Goal: Task Accomplishment & Management: Use online tool/utility

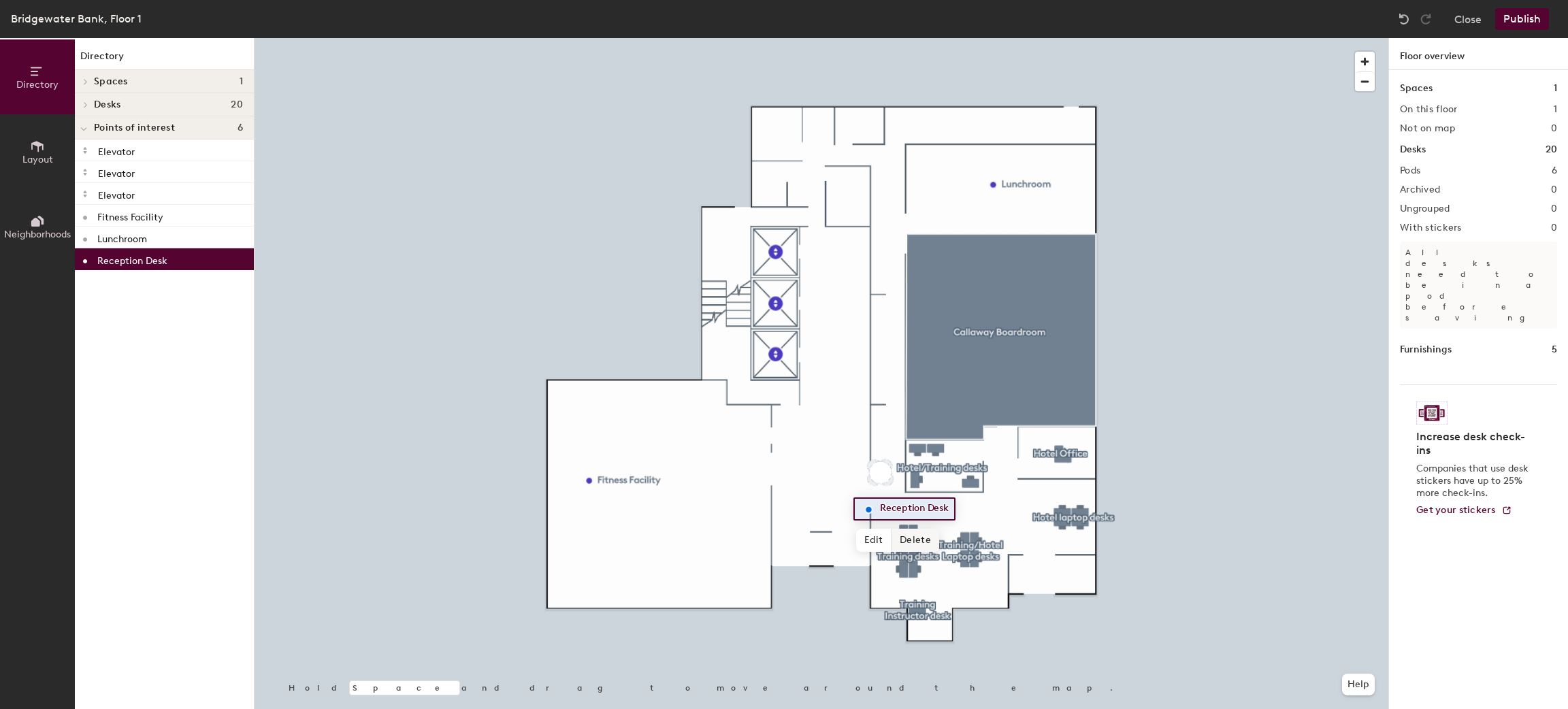
click at [904, 536] on span "Delete" at bounding box center [915, 540] width 47 height 23
click at [56, 153] on button "Layout" at bounding box center [37, 152] width 75 height 75
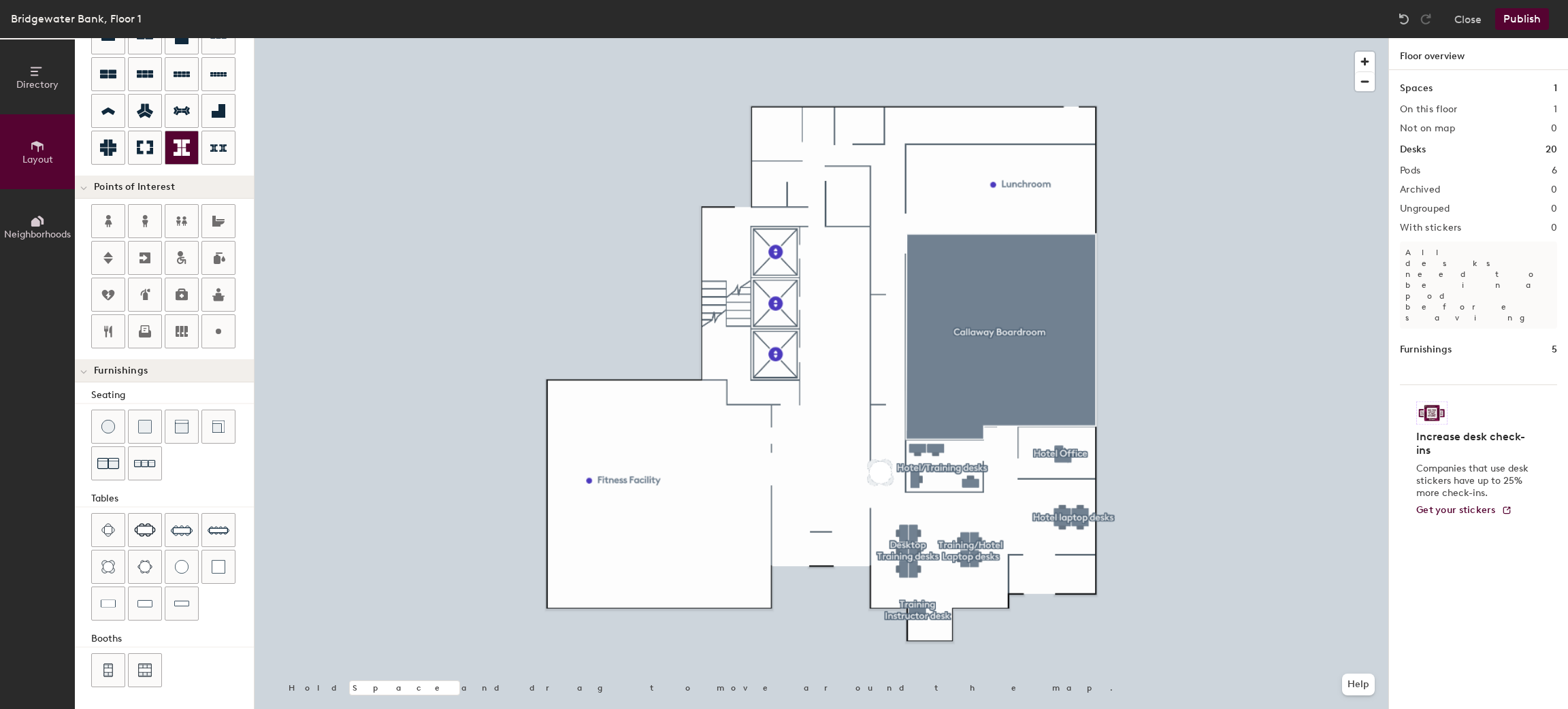
scroll to position [306, 0]
click at [189, 214] on icon at bounding box center [181, 221] width 16 height 16
type input "20"
type input "Staff Washrooms"
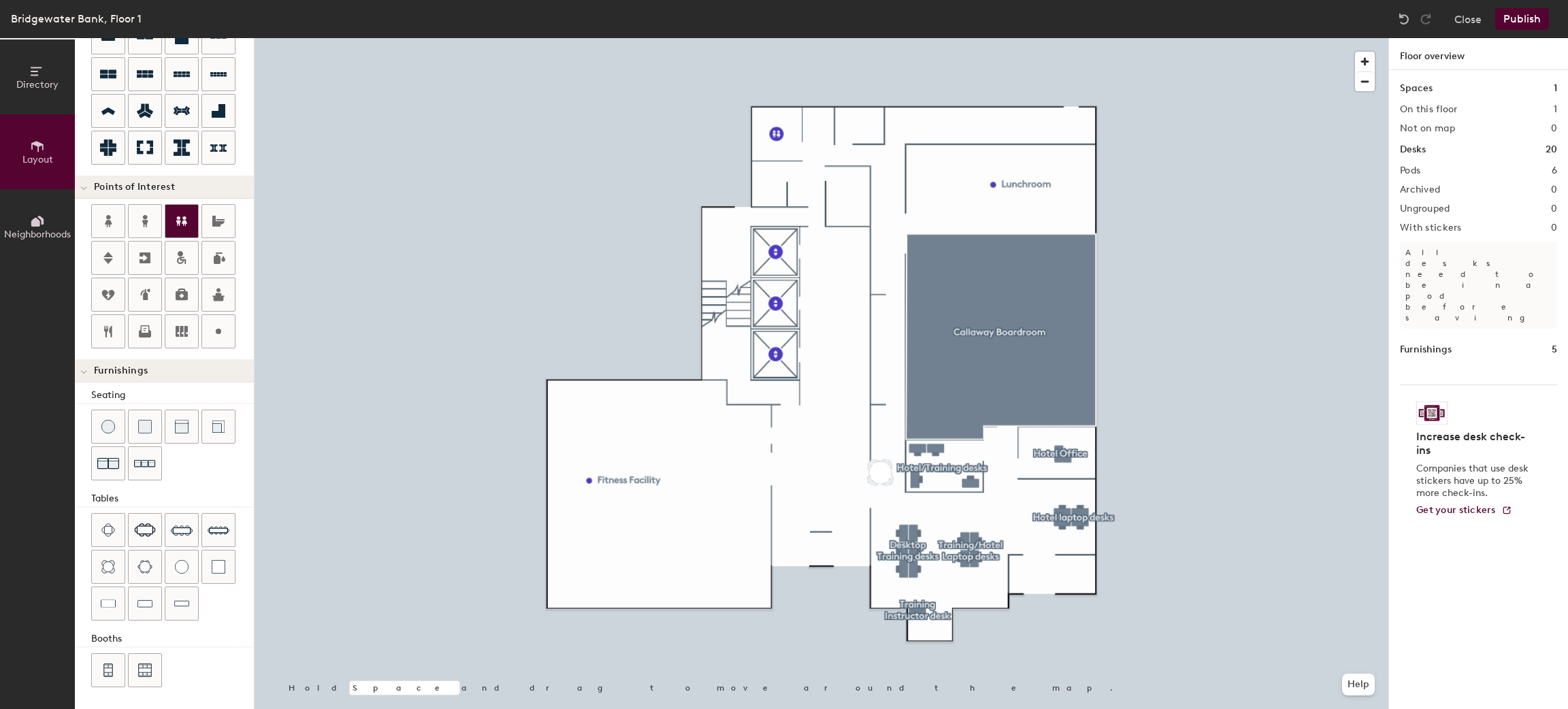
click at [176, 214] on icon at bounding box center [181, 221] width 16 height 16
type input "20"
type input "s"
type input "Staff Washroom"
click at [180, 216] on icon at bounding box center [181, 221] width 10 height 9
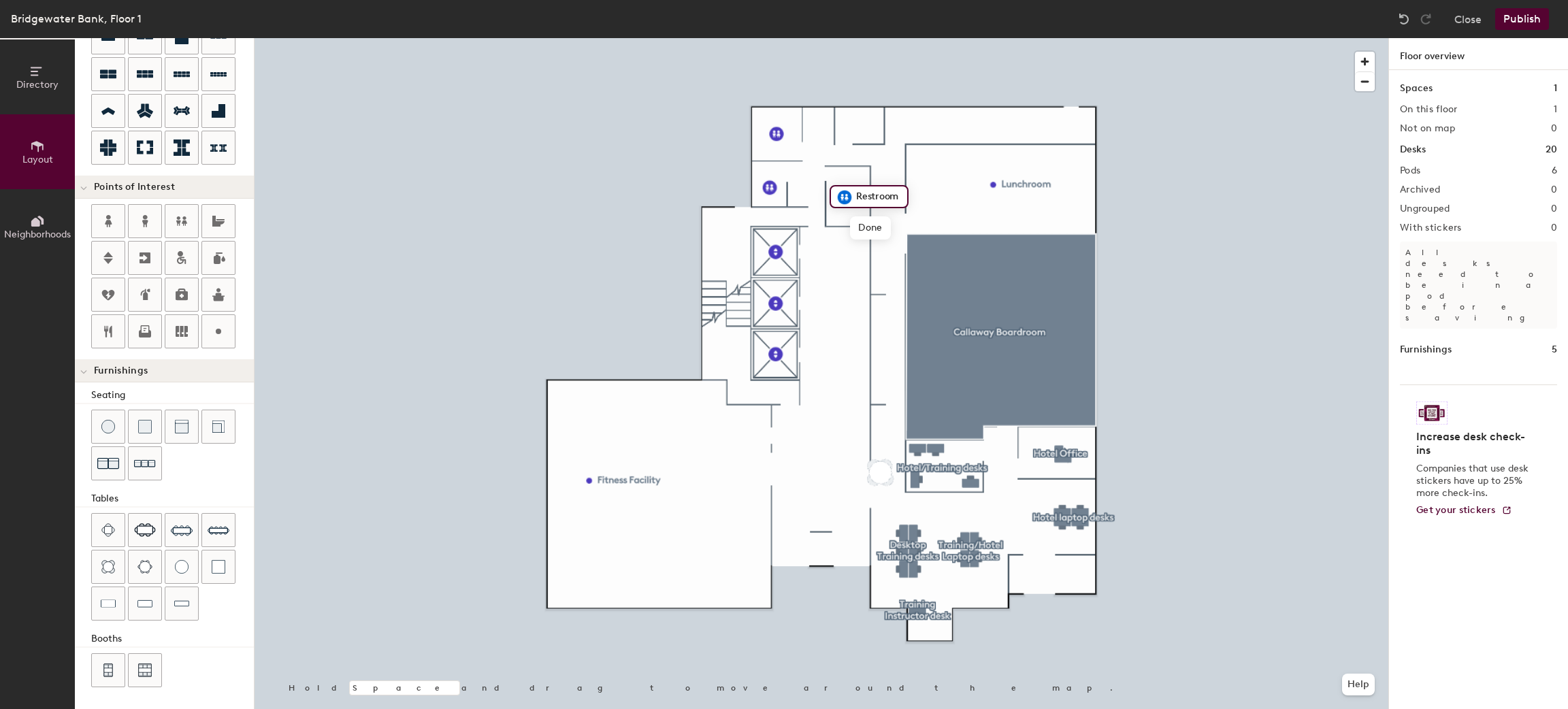
type input "20"
type input "Staff Washroom"
click at [887, 229] on span "Done" at bounding box center [888, 228] width 40 height 23
click at [1508, 25] on button "Publish" at bounding box center [1522, 19] width 54 height 22
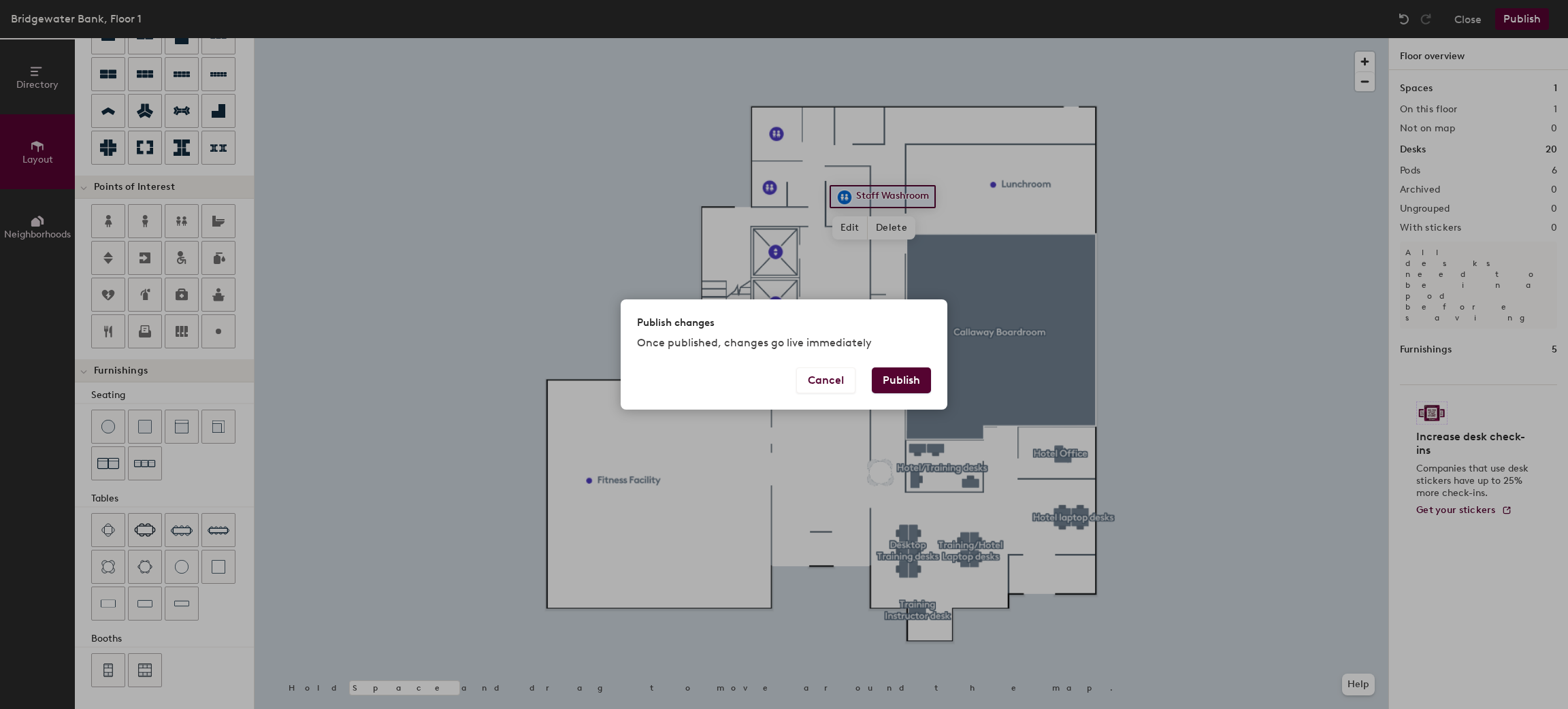
click at [896, 375] on button "Publish" at bounding box center [901, 380] width 59 height 26
type input "20"
